Goal: Task Accomplishment & Management: Manage account settings

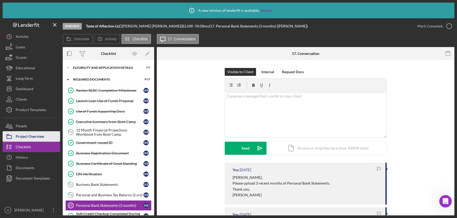
click at [39, 135] on div "Project Overview" at bounding box center [30, 137] width 28 height 12
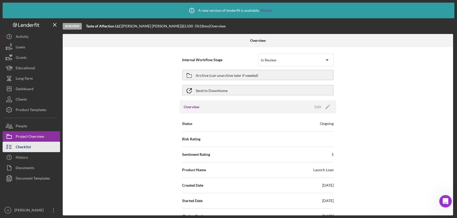
click at [46, 147] on button "Checklist" at bounding box center [31, 147] width 57 height 10
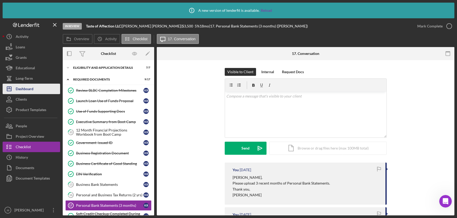
click at [38, 88] on button "Icon/Dashboard Dashboard" at bounding box center [31, 89] width 57 height 10
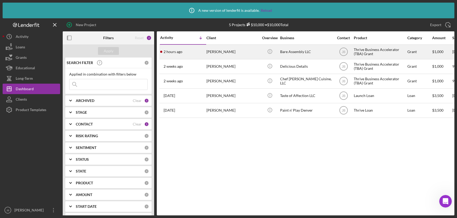
click at [211, 52] on div "[PERSON_NAME]" at bounding box center [232, 52] width 52 height 14
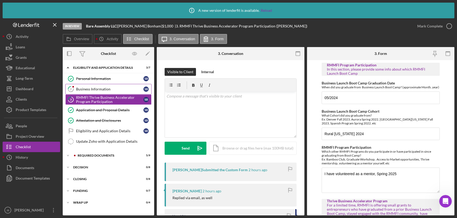
click at [93, 88] on div "Business Information" at bounding box center [109, 89] width 67 height 4
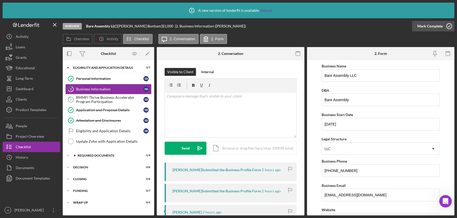
click at [448, 26] on polyline "button" at bounding box center [449, 26] width 2 height 1
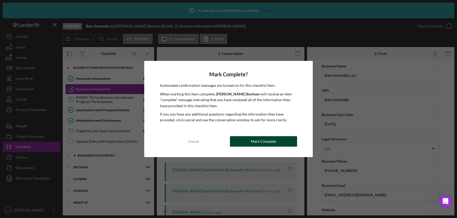
click at [252, 139] on div "Mark Complete" at bounding box center [263, 141] width 25 height 10
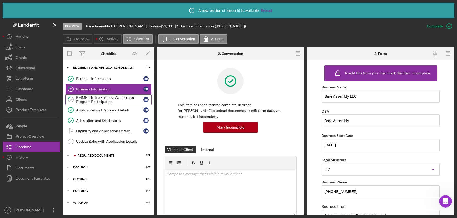
click at [106, 99] on div "RMMFI Thrive Business Accelerator Program Participation" at bounding box center [109, 99] width 67 height 8
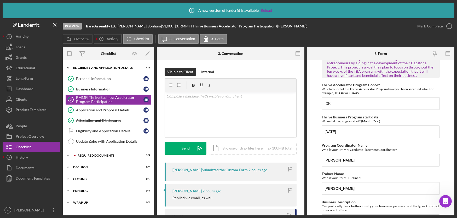
scroll to position [173, 0]
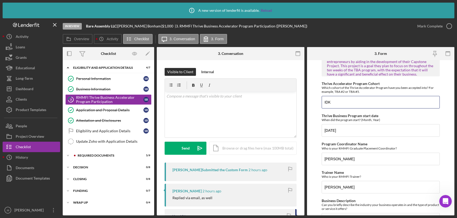
drag, startPoint x: 349, startPoint y: 105, endPoint x: 313, endPoint y: 101, distance: 36.3
click at [313, 101] on form "RMMFI Program Participation In this section, please provide some info about whi…" at bounding box center [381, 137] width 148 height 155
paste input "TBA-EN-20-2025-2"
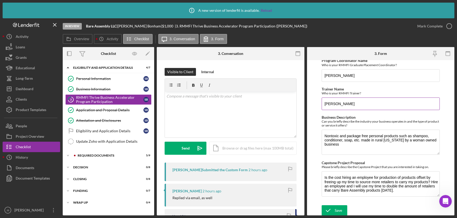
scroll to position [257, 0]
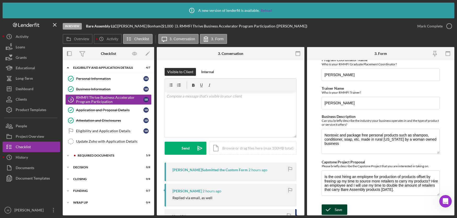
type input "TBA-EN-20-2025-2"
click at [339, 210] on div "Save" at bounding box center [338, 209] width 7 height 10
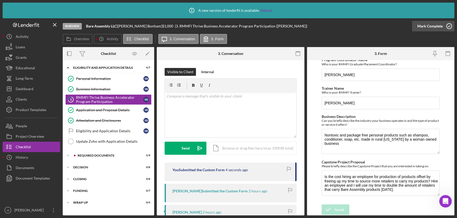
click at [450, 25] on icon "button" at bounding box center [449, 26] width 13 height 13
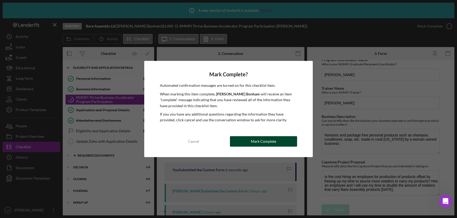
click at [257, 141] on div "Mark Complete" at bounding box center [263, 141] width 25 height 10
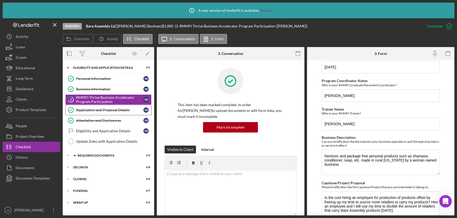
scroll to position [278, 0]
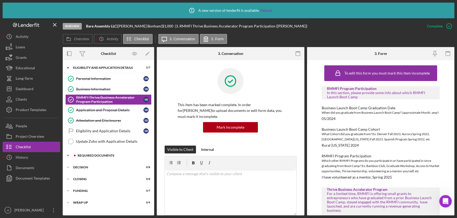
click at [99, 153] on div "Icon/Expander REQUIRED DOCUMENTS 5 / 9" at bounding box center [108, 155] width 91 height 10
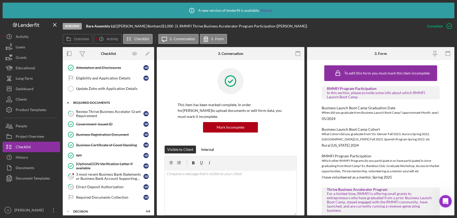
scroll to position [80, 0]
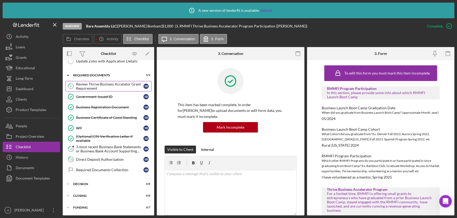
click at [101, 89] on div "Review Thrive Business Accelator Grant Requirement" at bounding box center [109, 86] width 67 height 8
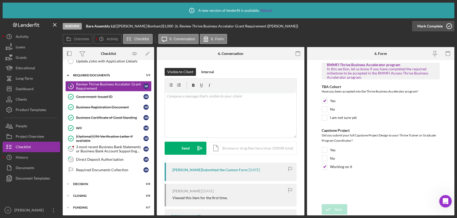
click at [448, 26] on icon "button" at bounding box center [449, 26] width 13 height 13
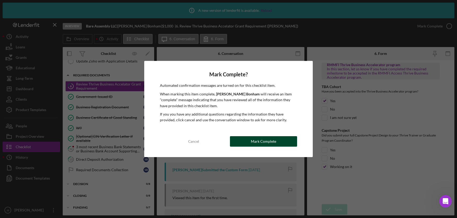
click at [255, 143] on div "Mark Complete" at bounding box center [263, 141] width 25 height 10
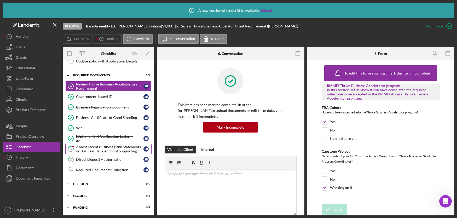
click at [95, 150] on div "3 most recent Business Bank Statements or Business Bank Account Supporting Docu…" at bounding box center [109, 149] width 67 height 8
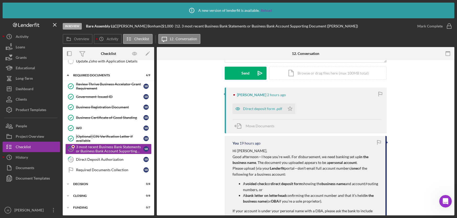
scroll to position [86, 0]
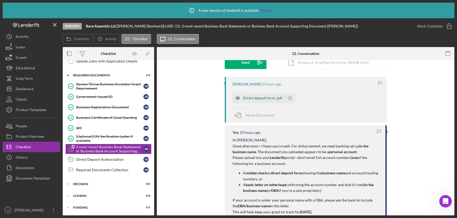
click at [258, 99] on div "Direct deposit form .pdf" at bounding box center [262, 98] width 39 height 4
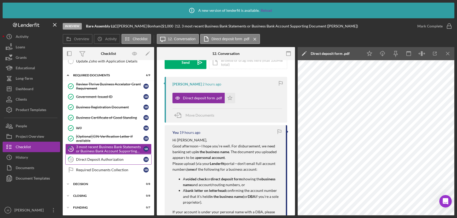
click at [109, 161] on div "Direct Deposit Authorization" at bounding box center [109, 159] width 67 height 4
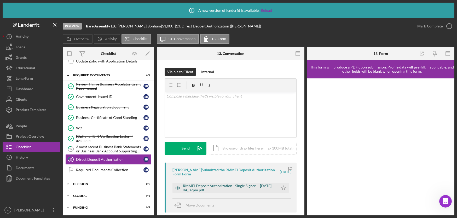
click at [222, 188] on div "RMMFI Deposit Authorization - Single Signer -- 2025-09-10 04_37pm.pdf" at bounding box center [229, 188] width 93 height 8
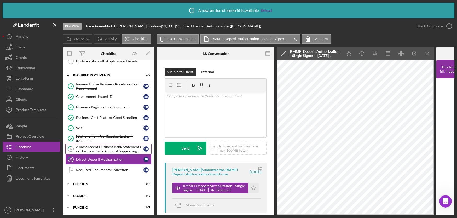
click at [122, 149] on div "3 most recent Business Bank Statements or Business Bank Account Supporting Docu…" at bounding box center [109, 149] width 67 height 8
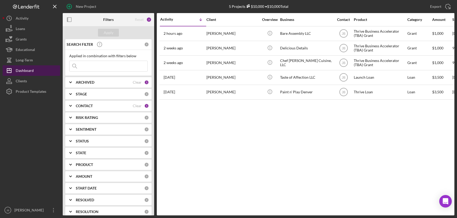
click at [36, 72] on button "Icon/Dashboard Dashboard" at bounding box center [31, 70] width 57 height 10
click at [133, 106] on div "Clear" at bounding box center [137, 106] width 9 height 4
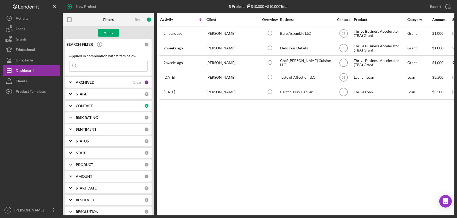
click at [134, 107] on div "CONTACT" at bounding box center [110, 106] width 68 height 4
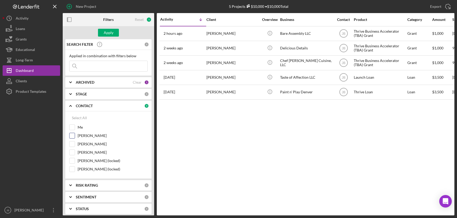
click at [73, 136] on input "[PERSON_NAME]" at bounding box center [72, 135] width 5 height 5
checkbox input "true"
click at [110, 34] on div "Apply" at bounding box center [109, 33] width 10 height 8
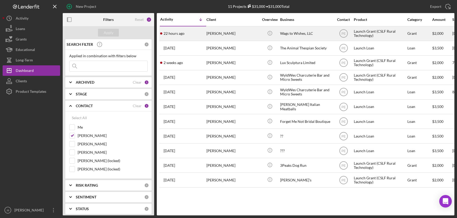
click at [233, 34] on div "[PERSON_NAME]" at bounding box center [232, 34] width 52 height 14
